Goal: Information Seeking & Learning: Check status

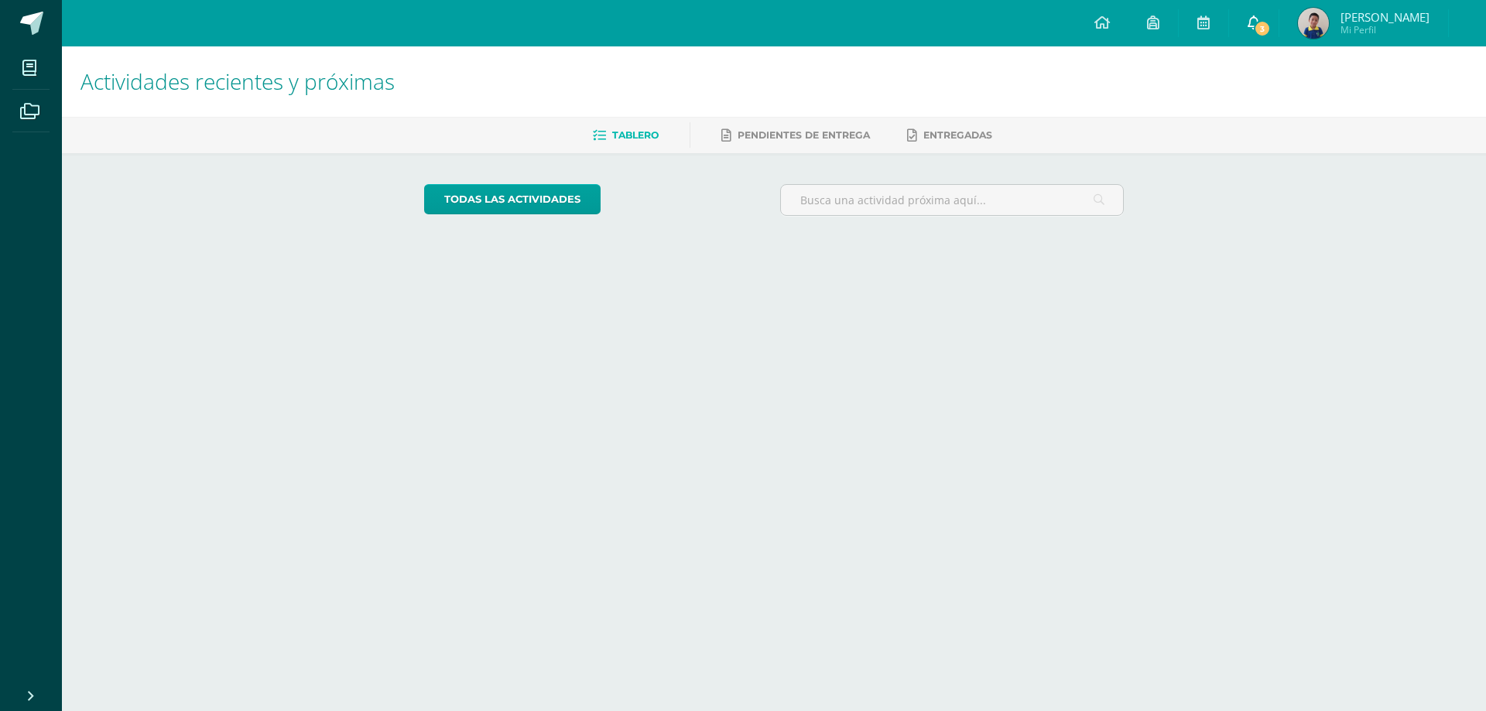
click at [1260, 26] on span "3" at bounding box center [1262, 28] width 17 height 17
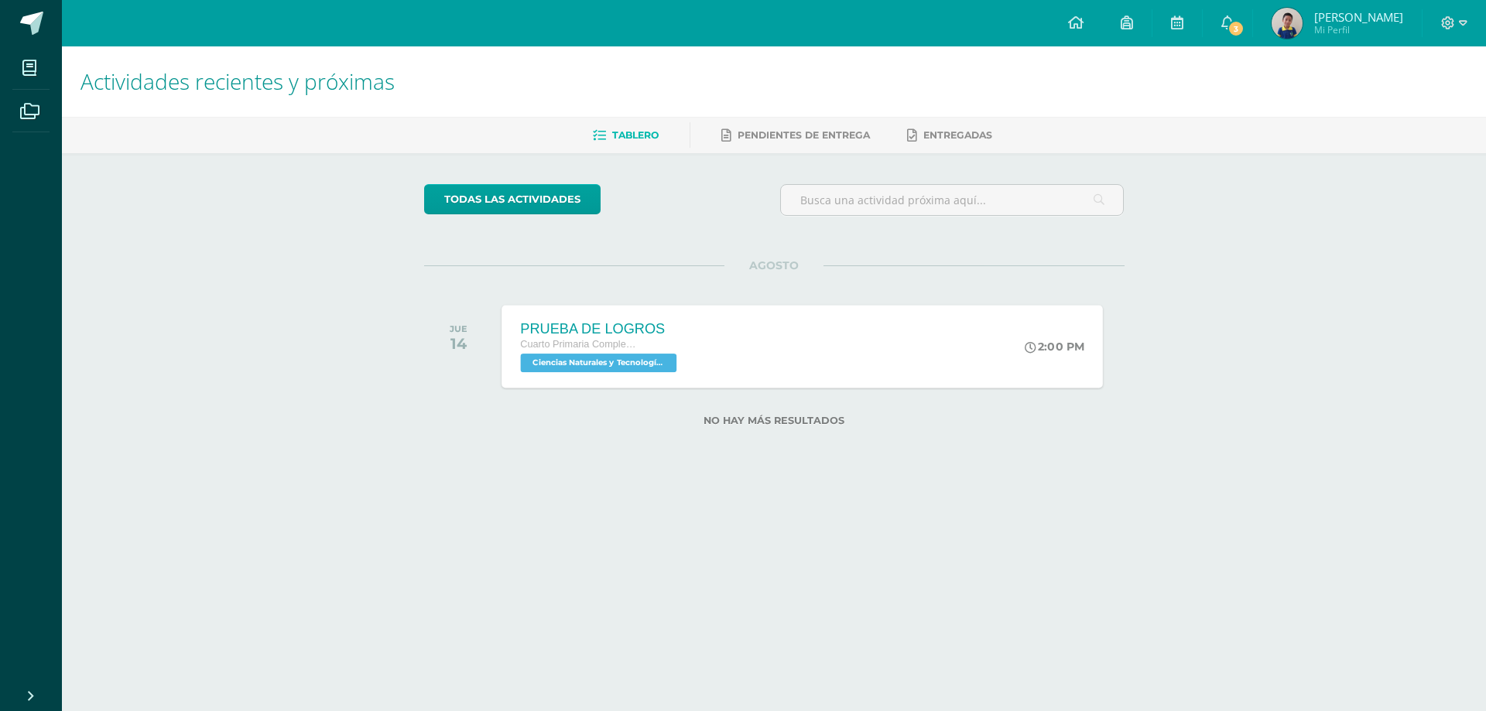
click at [611, 363] on span "Ciencias Naturales y Tecnología 'A'" at bounding box center [598, 363] width 156 height 19
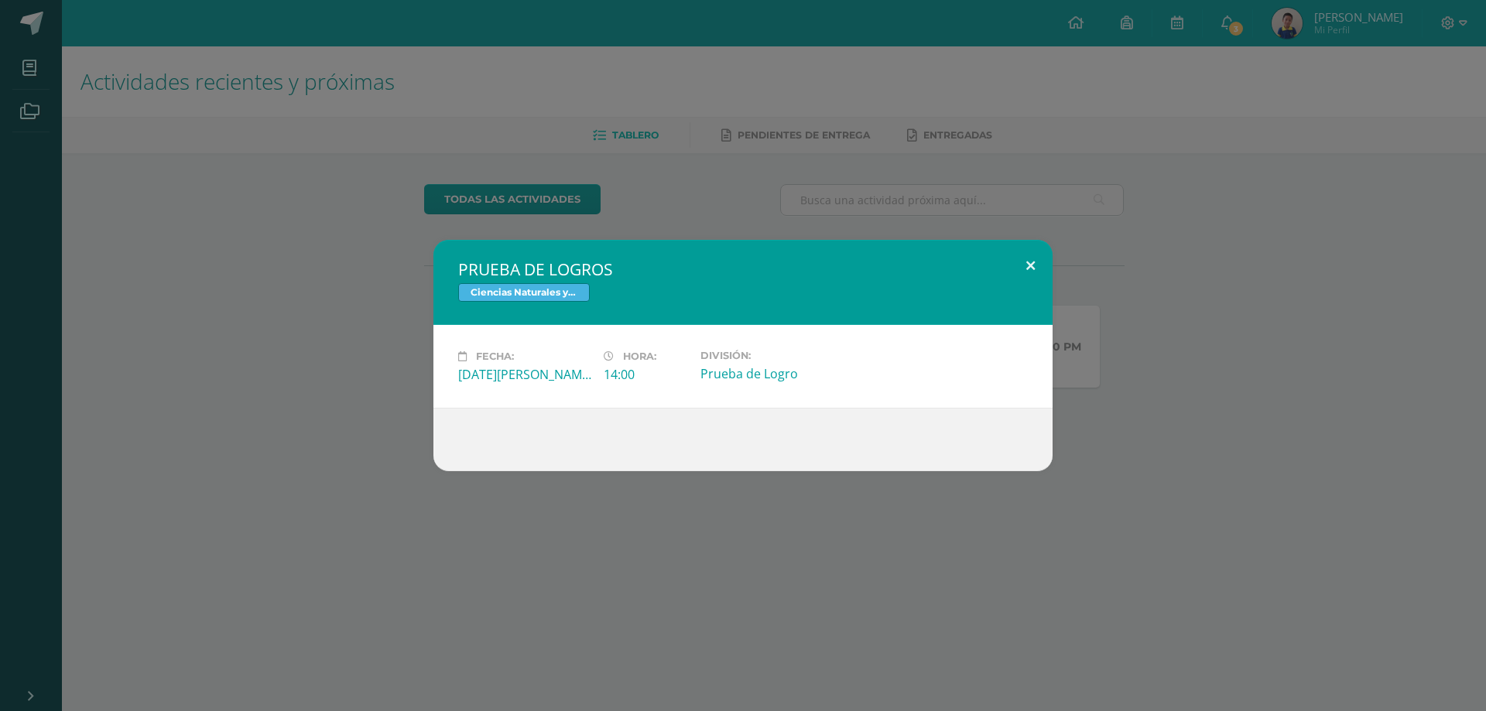
click at [1032, 268] on button at bounding box center [1031, 266] width 44 height 53
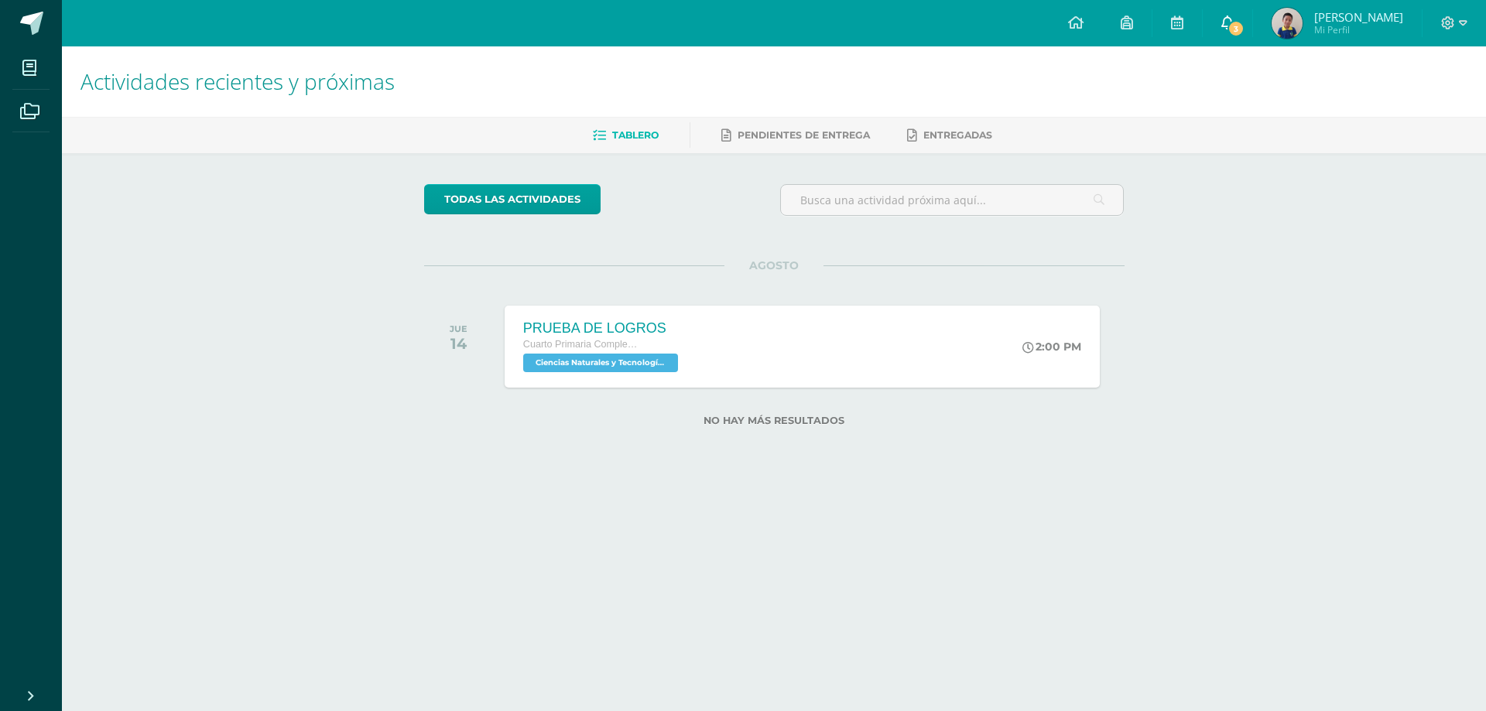
click at [1234, 30] on span "3" at bounding box center [1236, 28] width 17 height 17
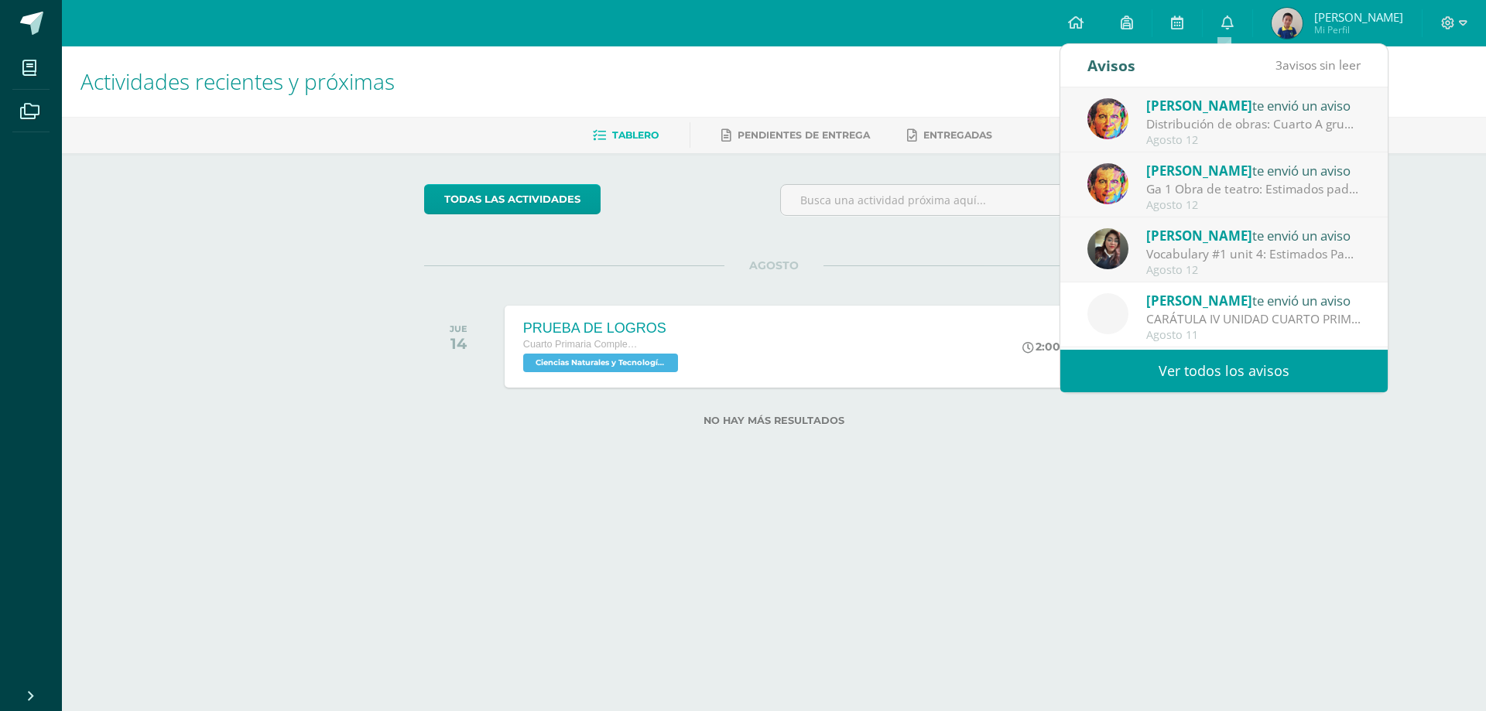
click at [1333, 368] on link "Ver todos los avisos" at bounding box center [1224, 371] width 327 height 43
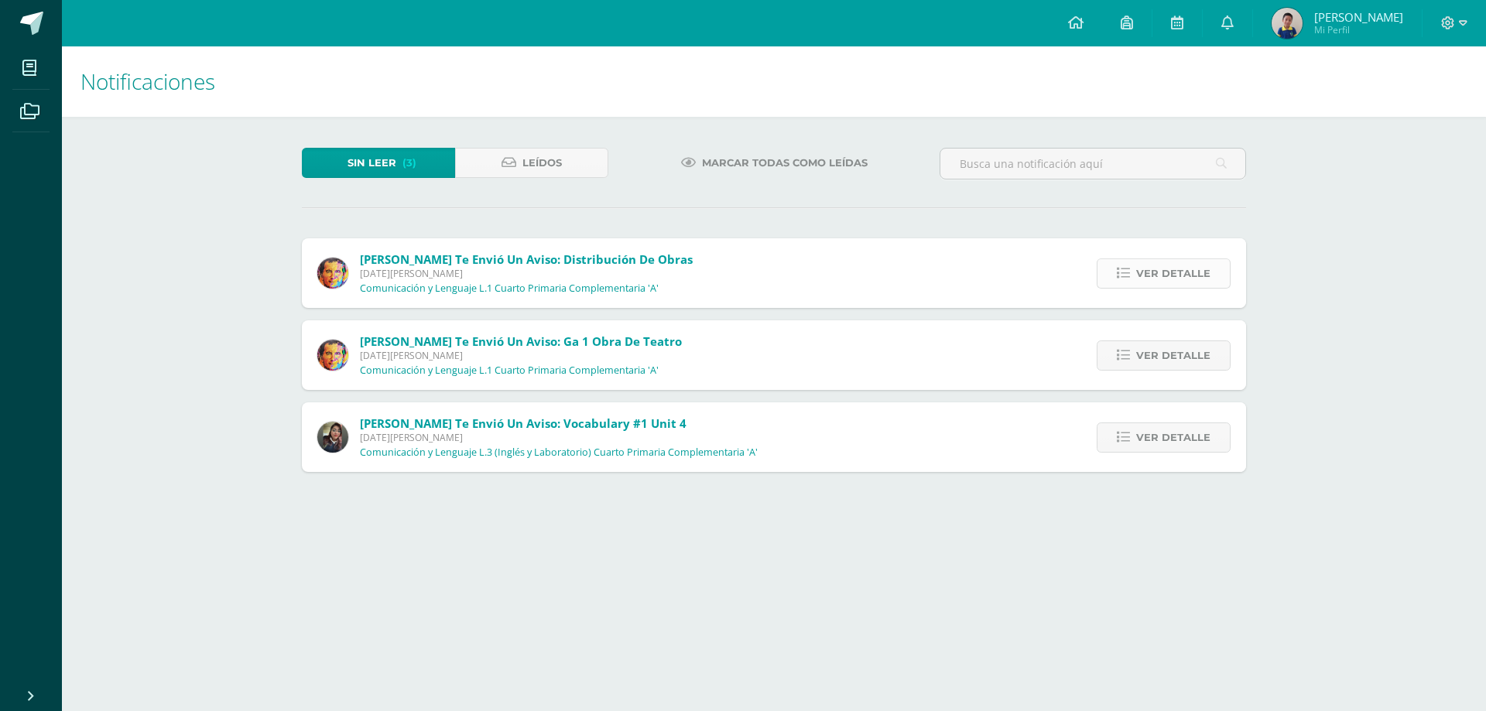
click at [1180, 269] on span "Ver detalle" at bounding box center [1173, 273] width 74 height 29
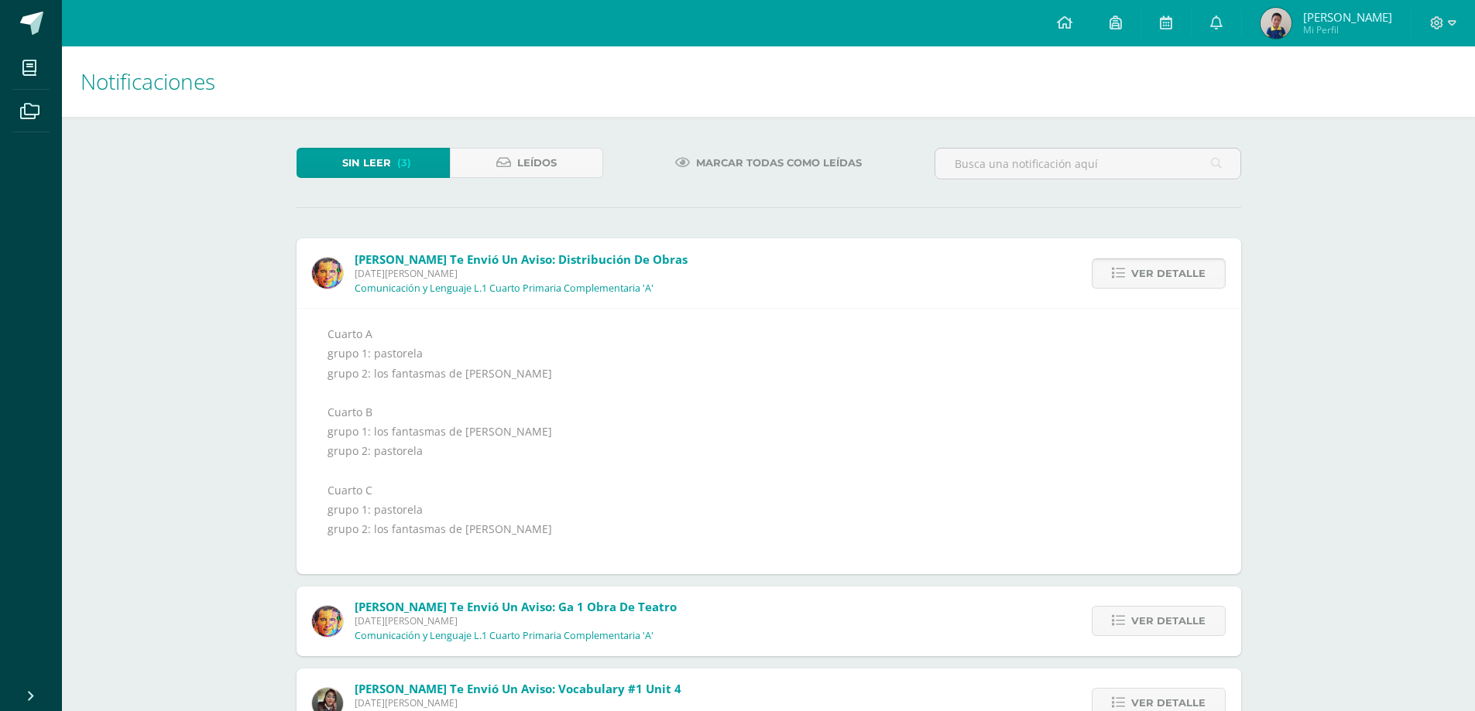
click at [1183, 273] on span "Ver detalle" at bounding box center [1168, 273] width 74 height 29
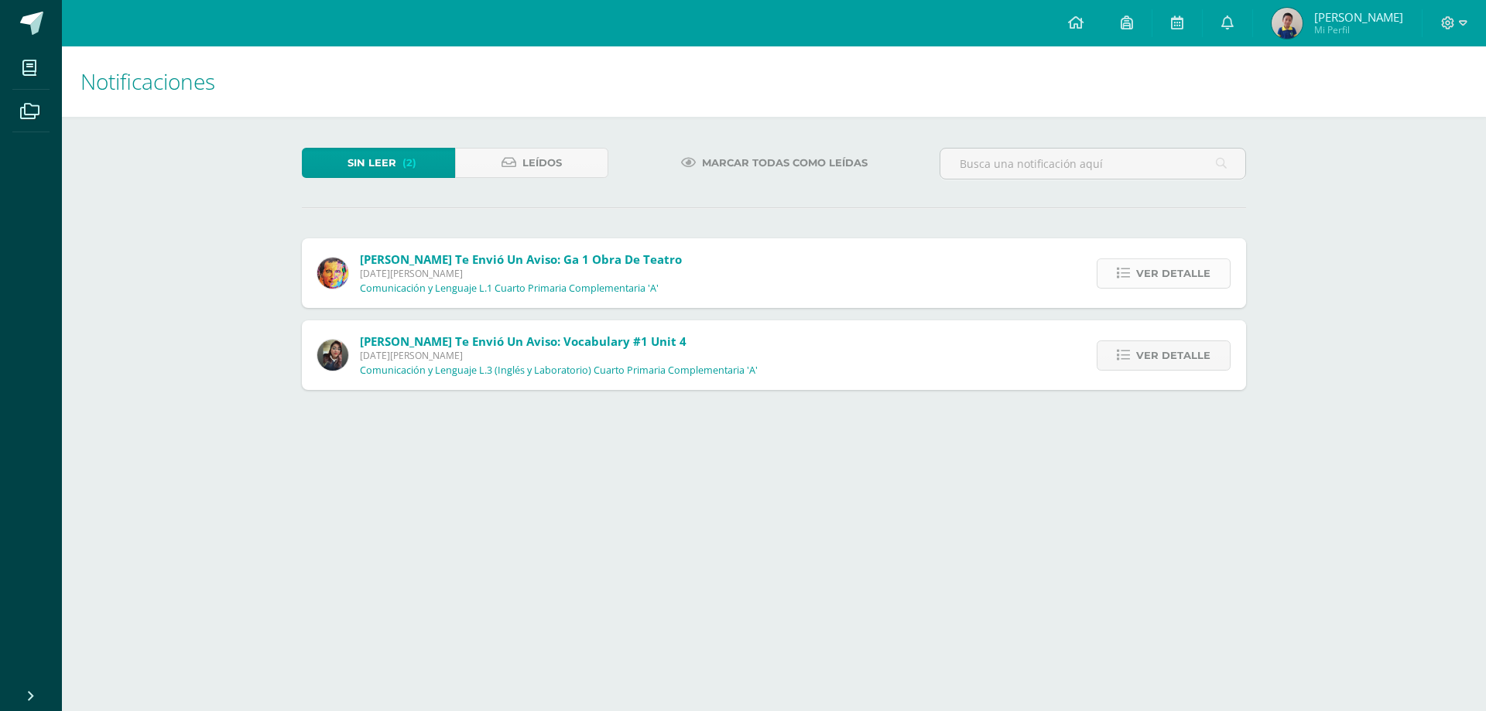
click at [1180, 273] on span "Ver detalle" at bounding box center [1173, 273] width 74 height 29
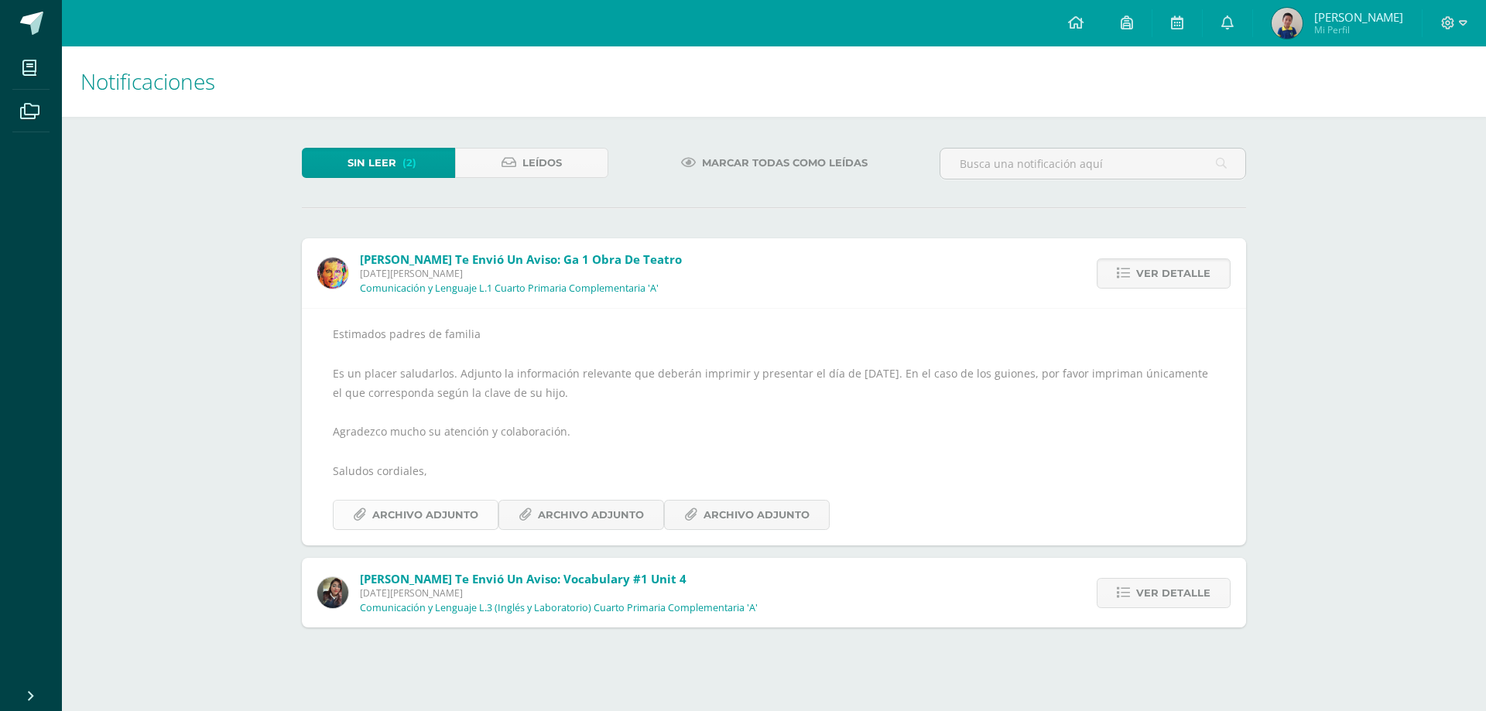
click at [355, 512] on icon at bounding box center [359, 515] width 13 height 13
click at [523, 512] on icon at bounding box center [525, 515] width 13 height 13
click at [687, 519] on icon at bounding box center [690, 515] width 13 height 13
click at [1185, 273] on span "Ver detalle" at bounding box center [1173, 273] width 74 height 29
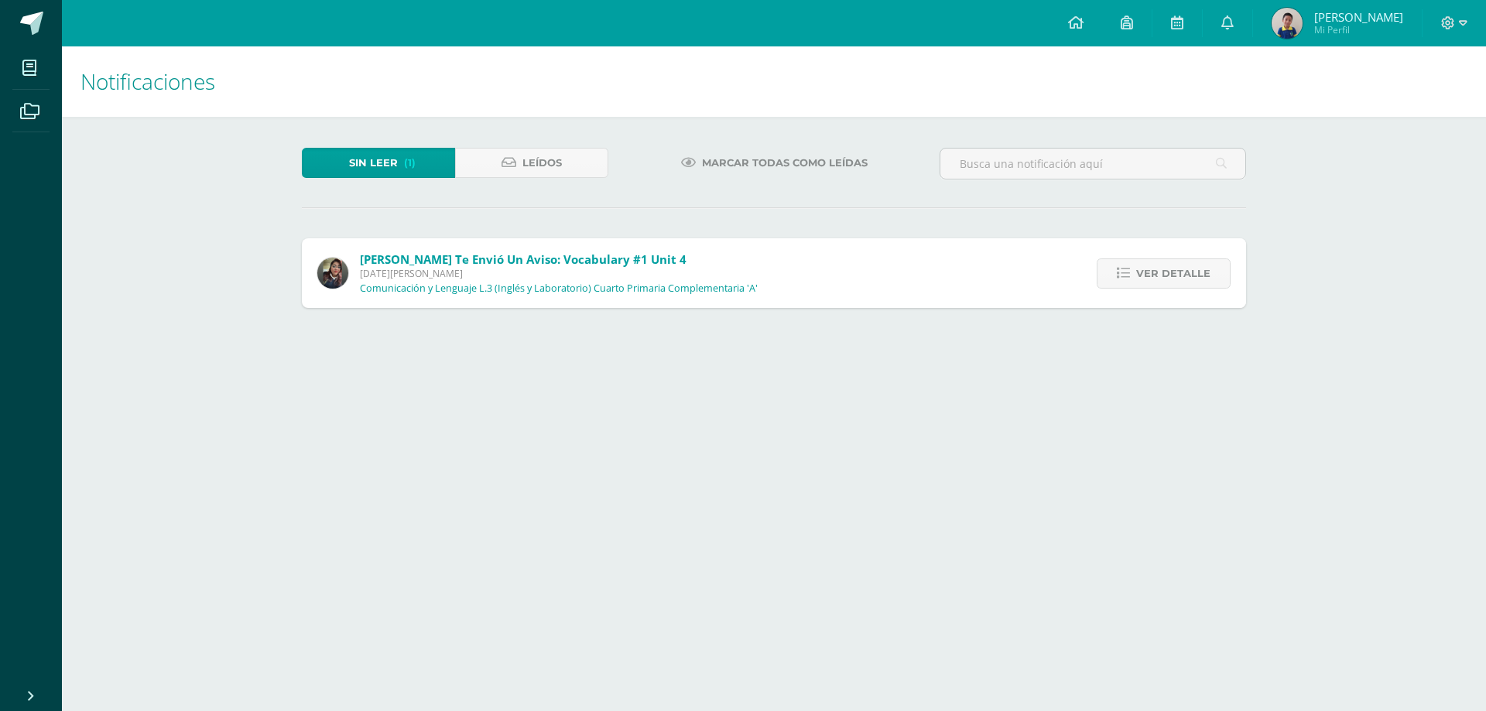
click at [1185, 273] on span "Ver detalle" at bounding box center [1173, 273] width 74 height 29
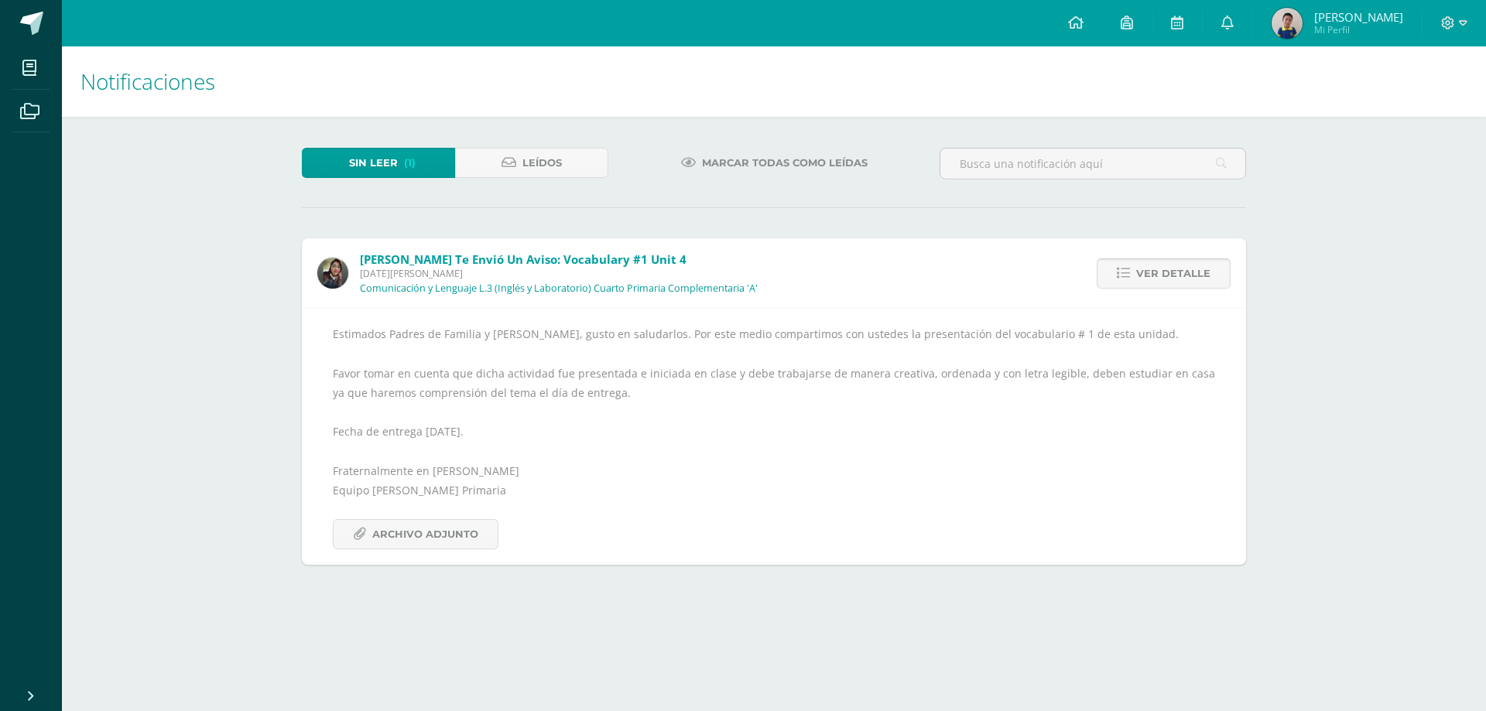
click at [1216, 276] on link "Ver detalle" at bounding box center [1164, 274] width 134 height 30
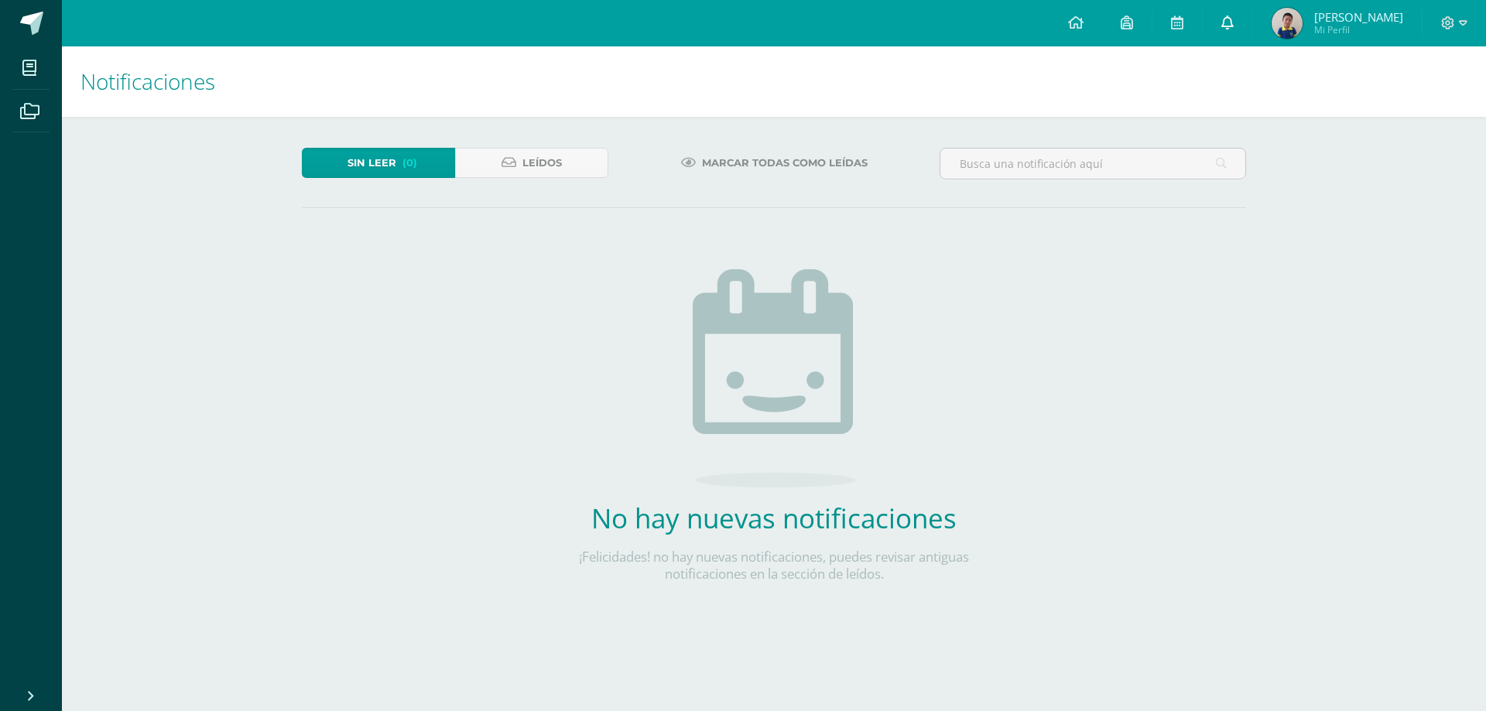
click at [1223, 19] on icon at bounding box center [1228, 22] width 12 height 14
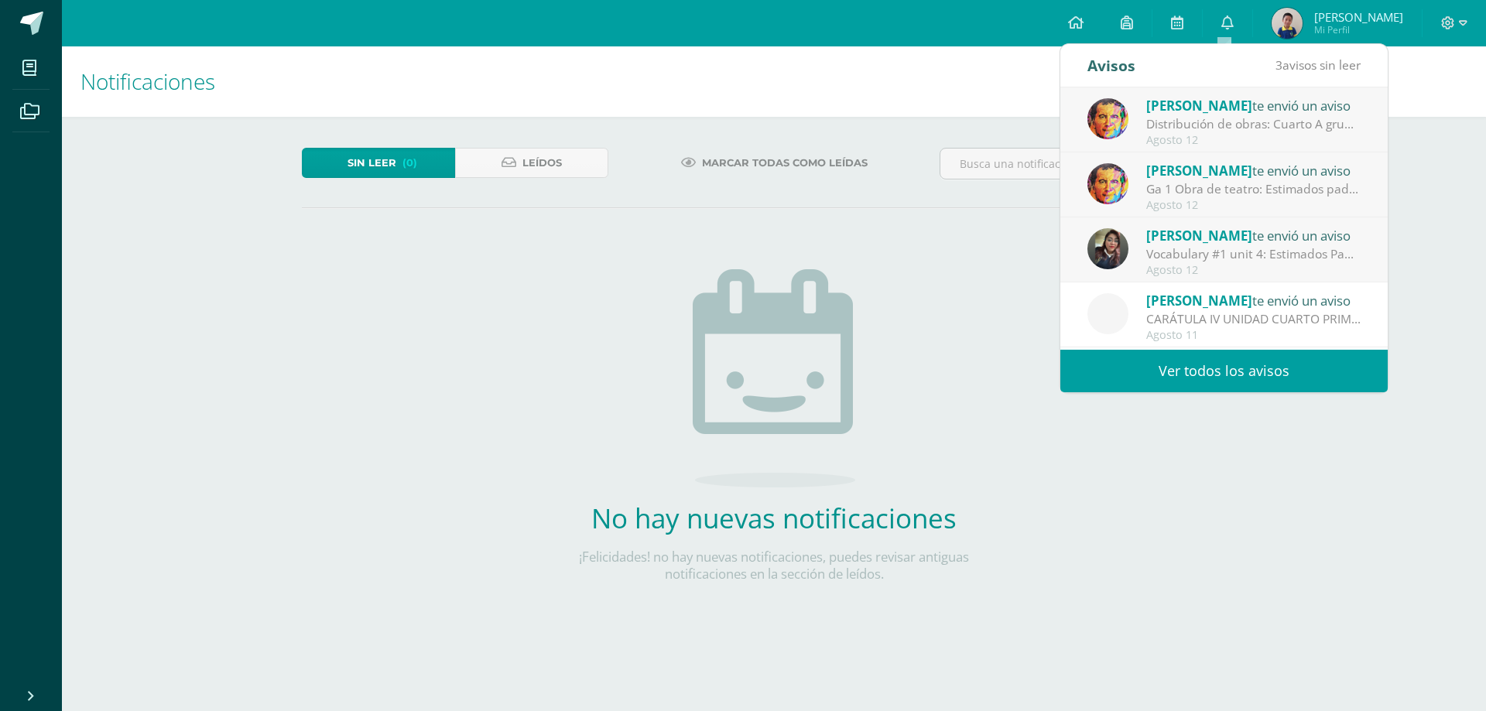
click at [1246, 372] on link "Ver todos los avisos" at bounding box center [1224, 371] width 327 height 43
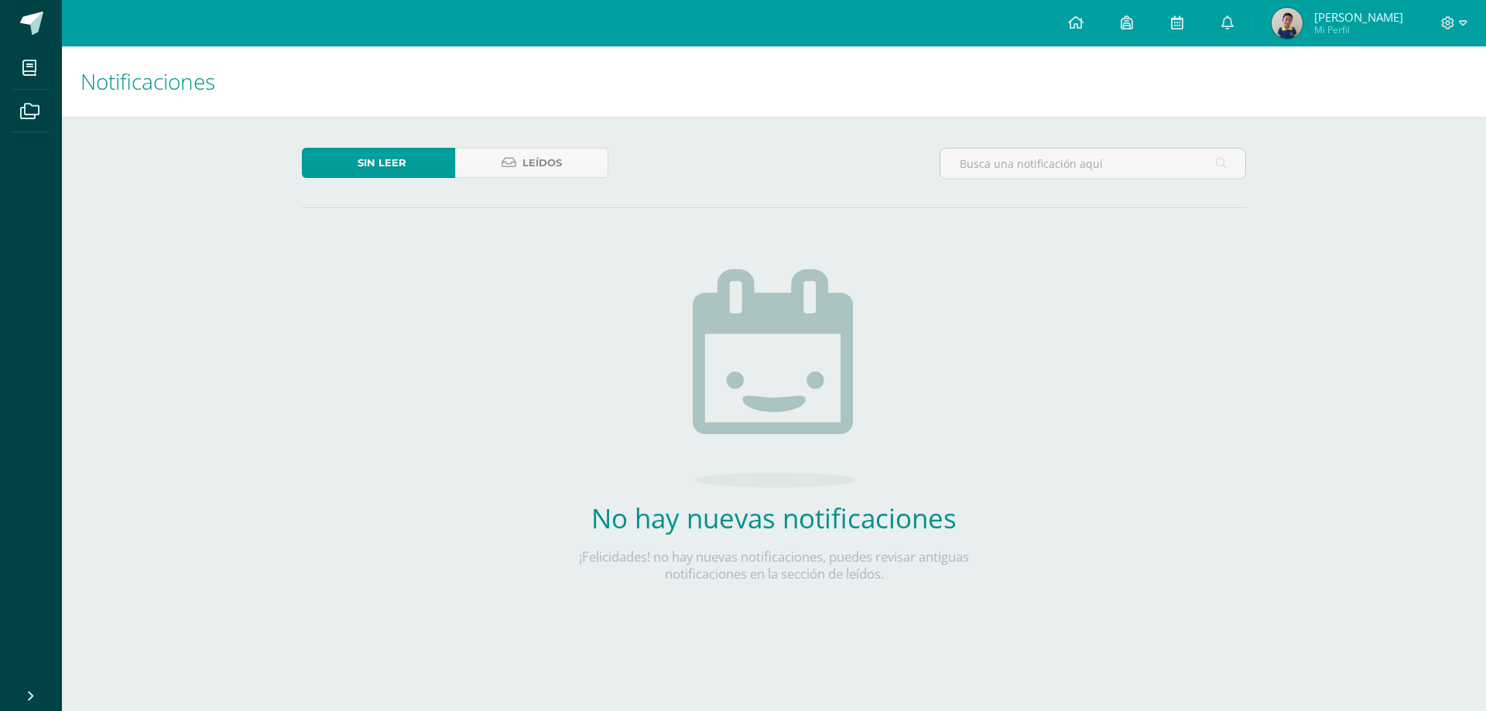
click at [1283, 25] on img at bounding box center [1287, 23] width 31 height 31
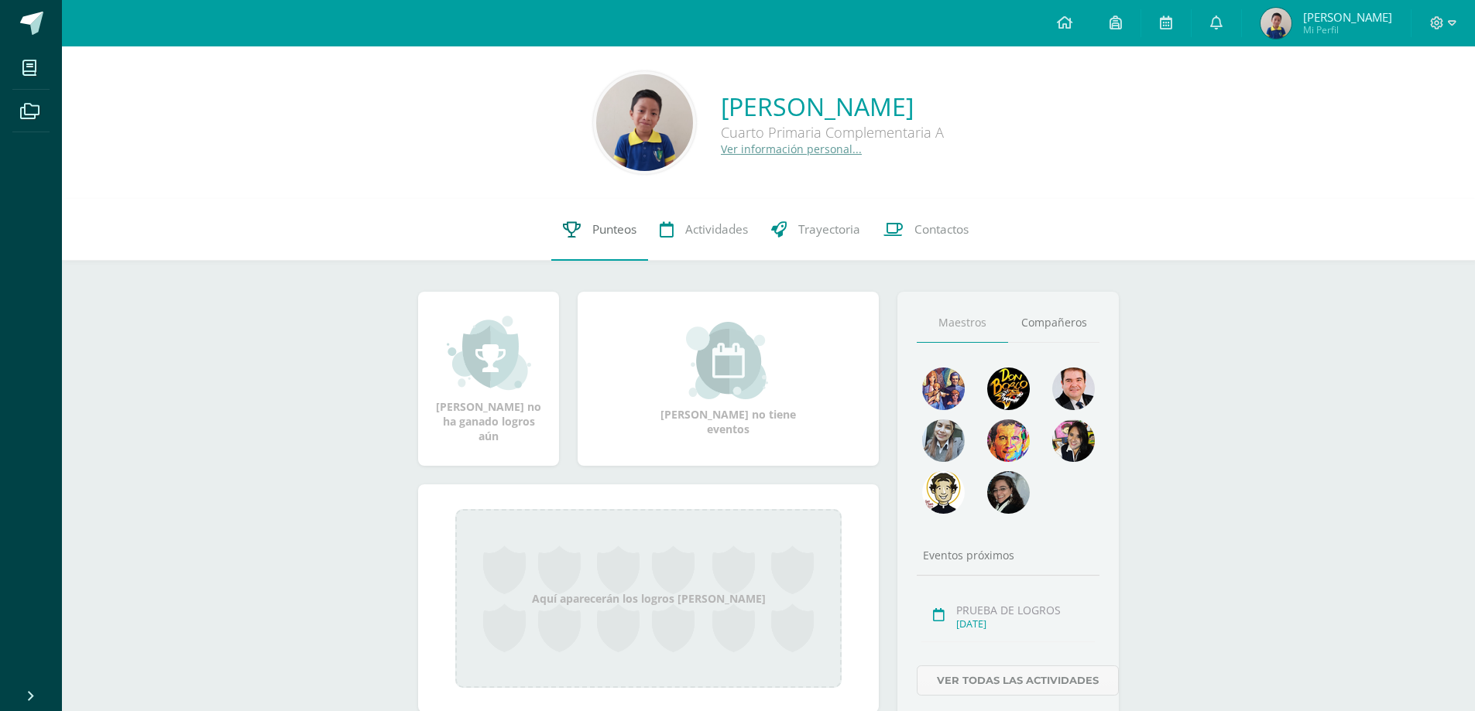
click at [627, 234] on span "Punteos" at bounding box center [614, 229] width 44 height 16
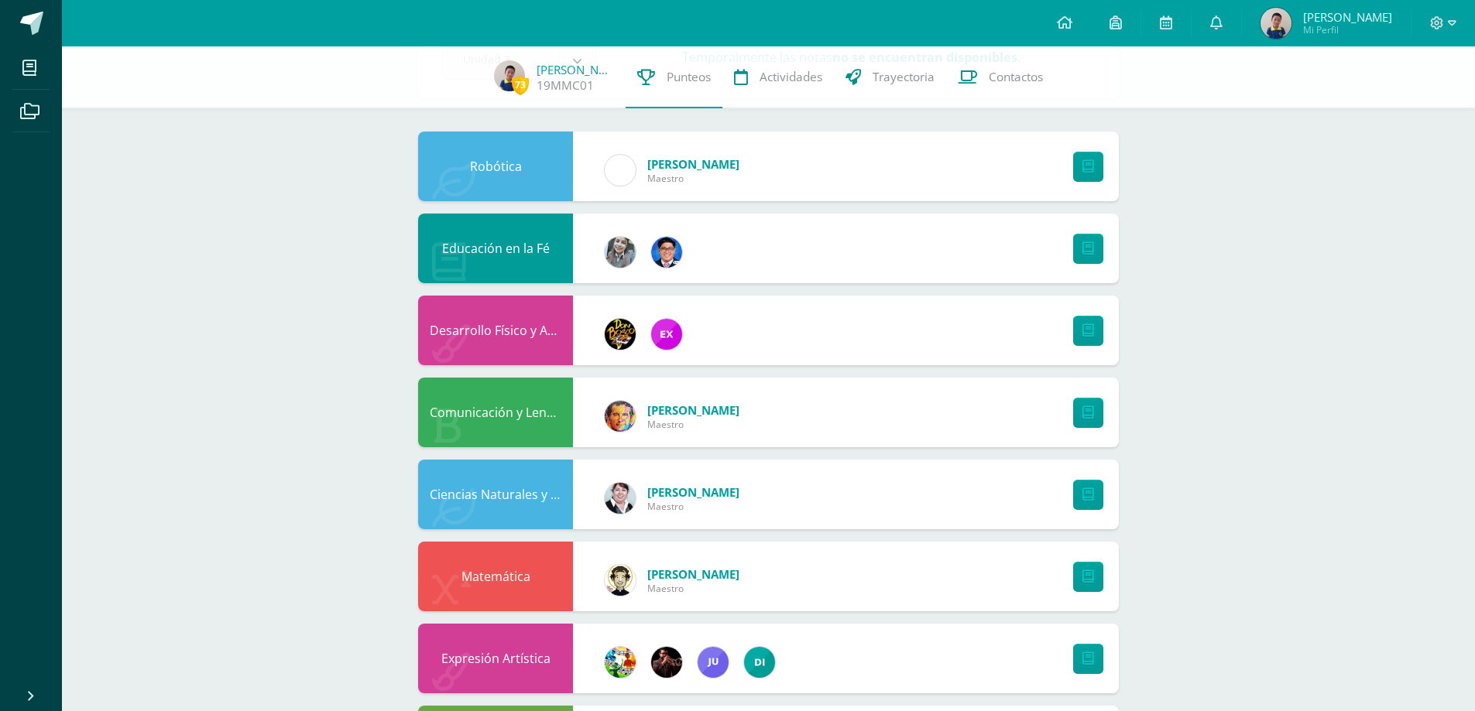
scroll to position [84, 0]
